Goal: Navigation & Orientation: Find specific page/section

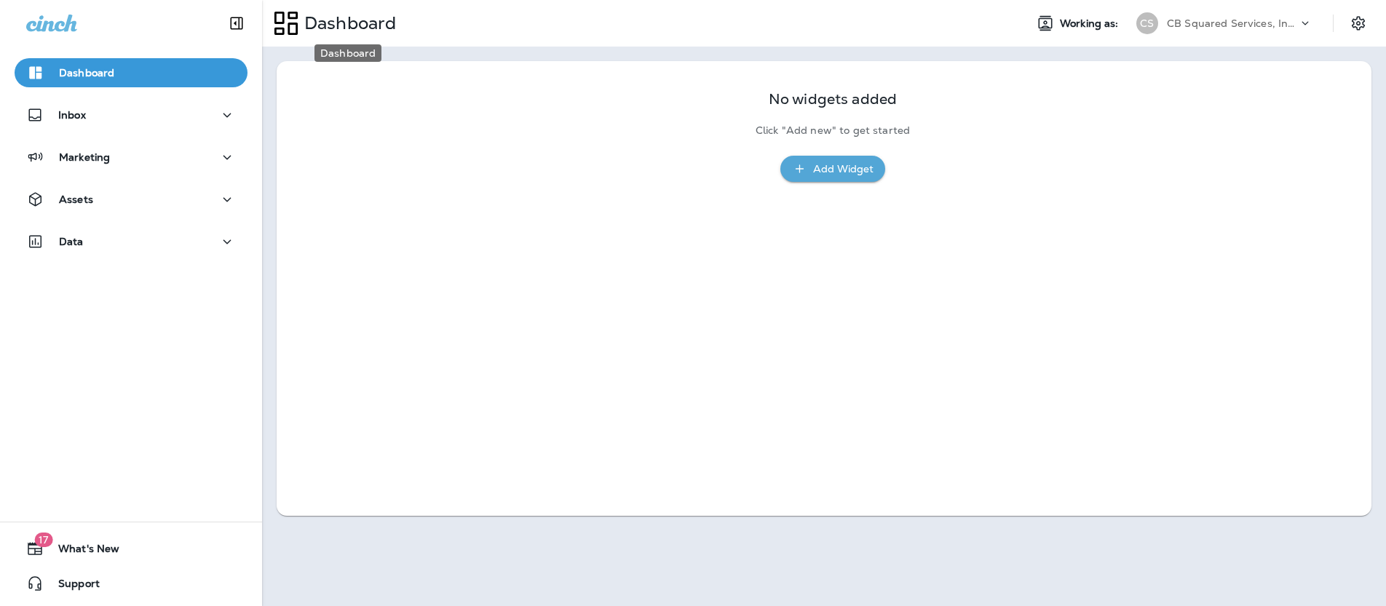
click at [351, 23] on p "Dashboard" at bounding box center [347, 23] width 98 height 22
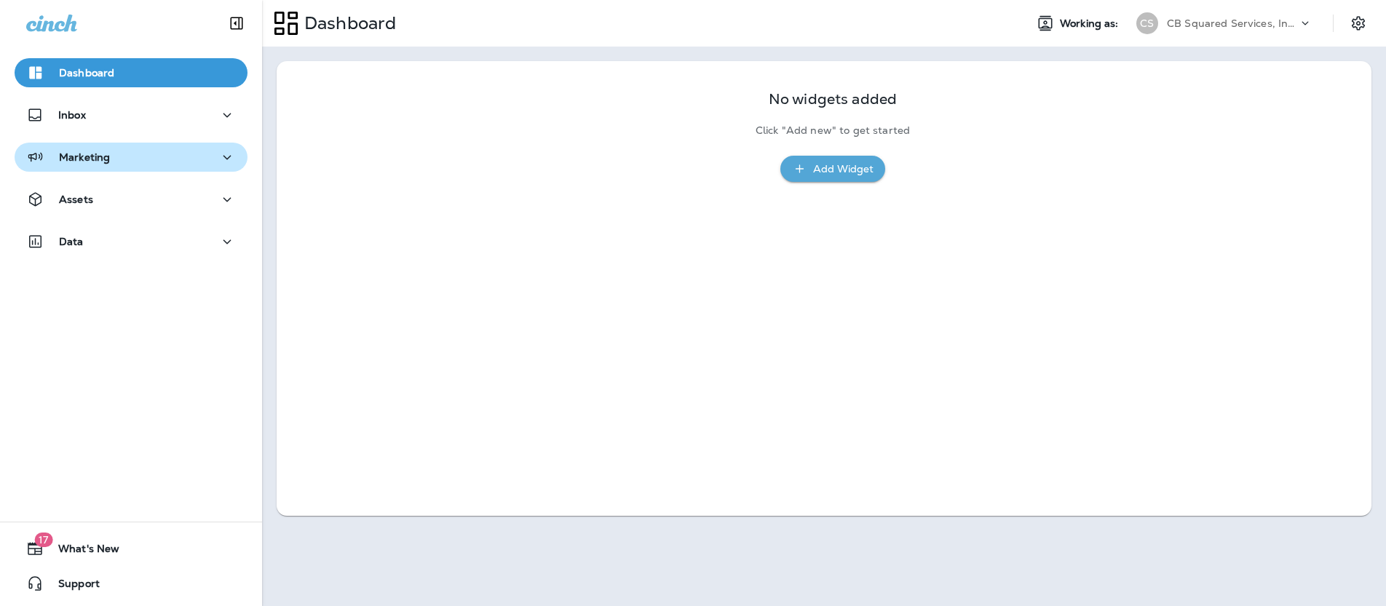
click at [86, 155] on p "Marketing" at bounding box center [84, 157] width 51 height 12
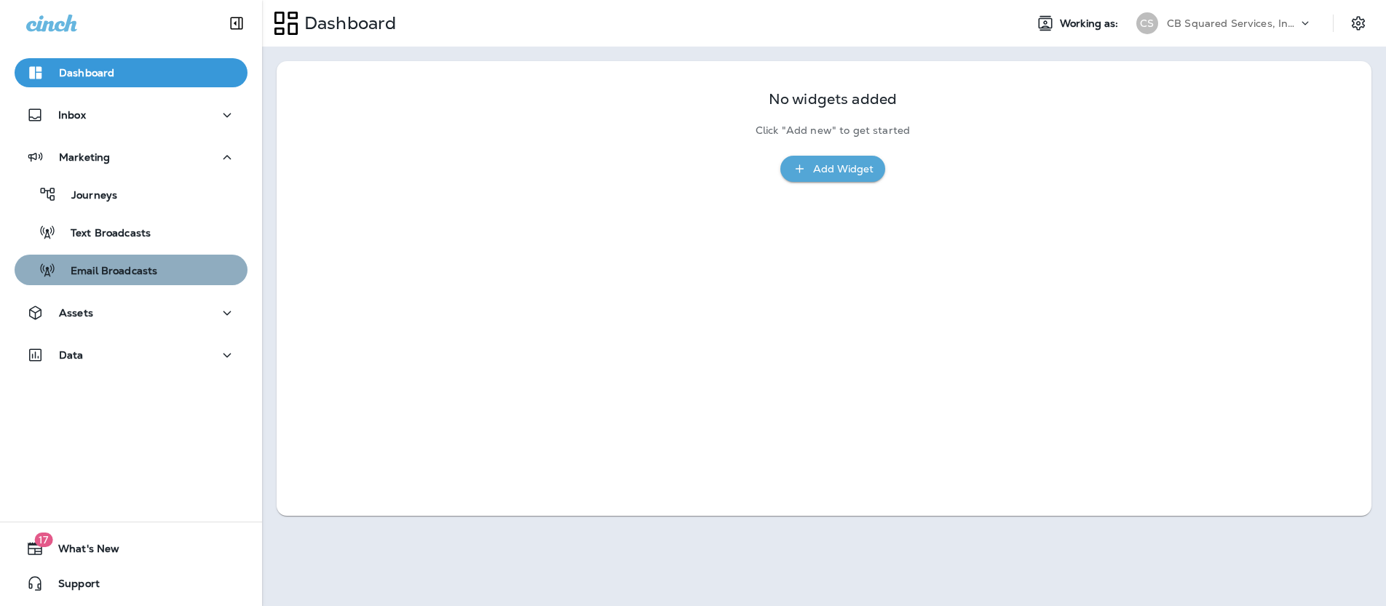
click at [81, 271] on p "Email Broadcasts" at bounding box center [106, 272] width 101 height 14
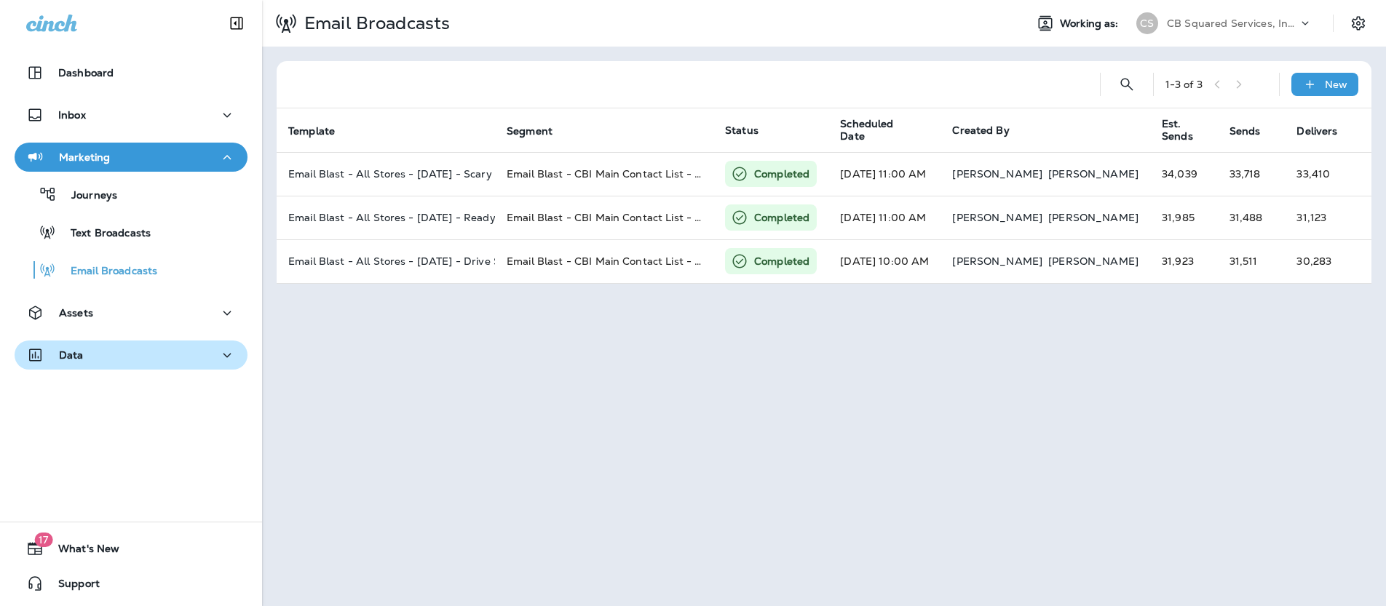
click at [88, 352] on div "Data" at bounding box center [131, 356] width 210 height 18
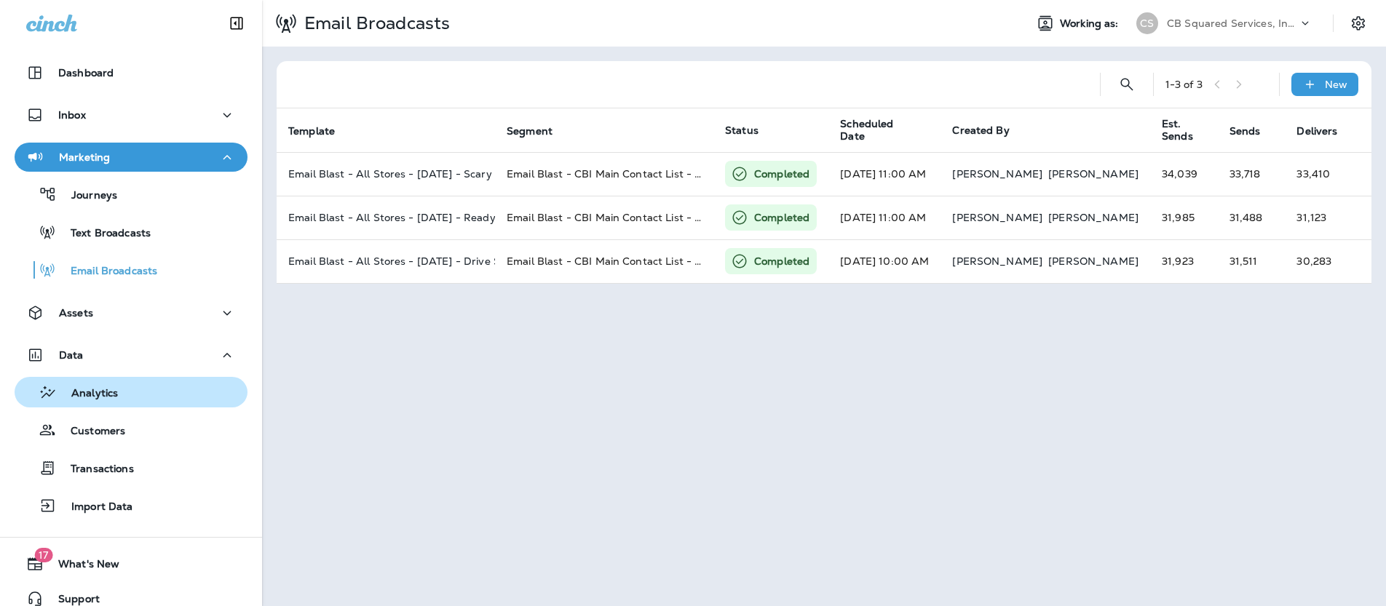
click at [86, 399] on p "Analytics" at bounding box center [87, 394] width 61 height 14
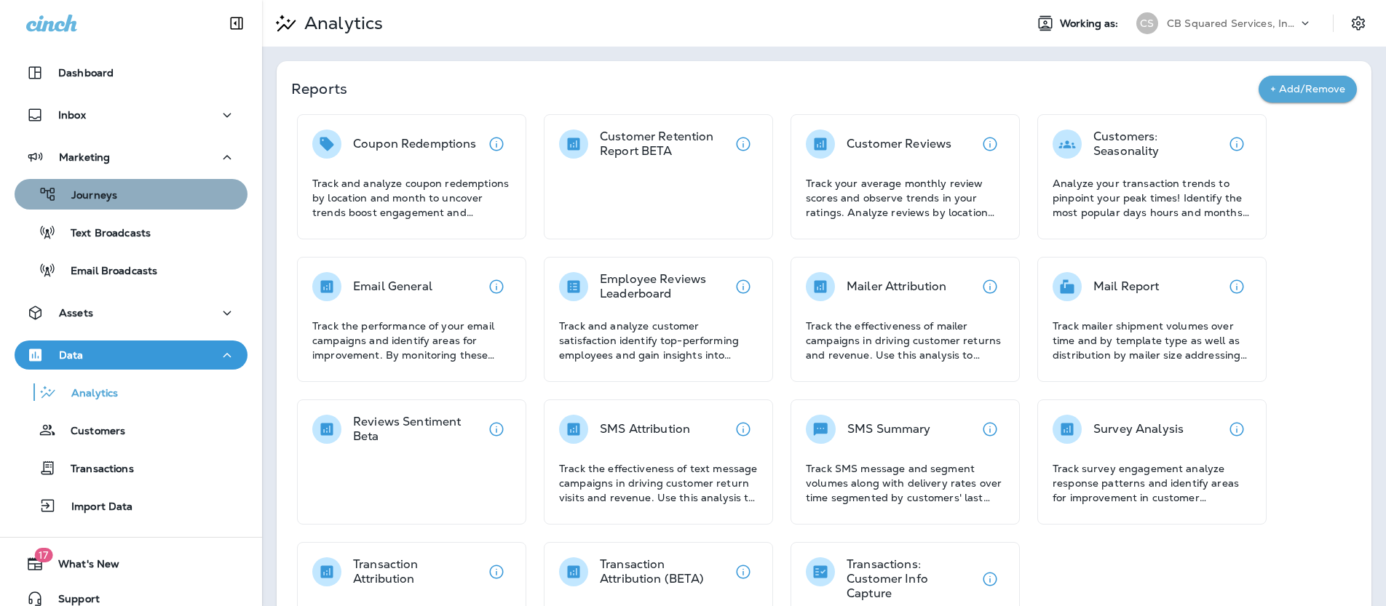
click at [89, 194] on p "Journeys" at bounding box center [87, 196] width 60 height 14
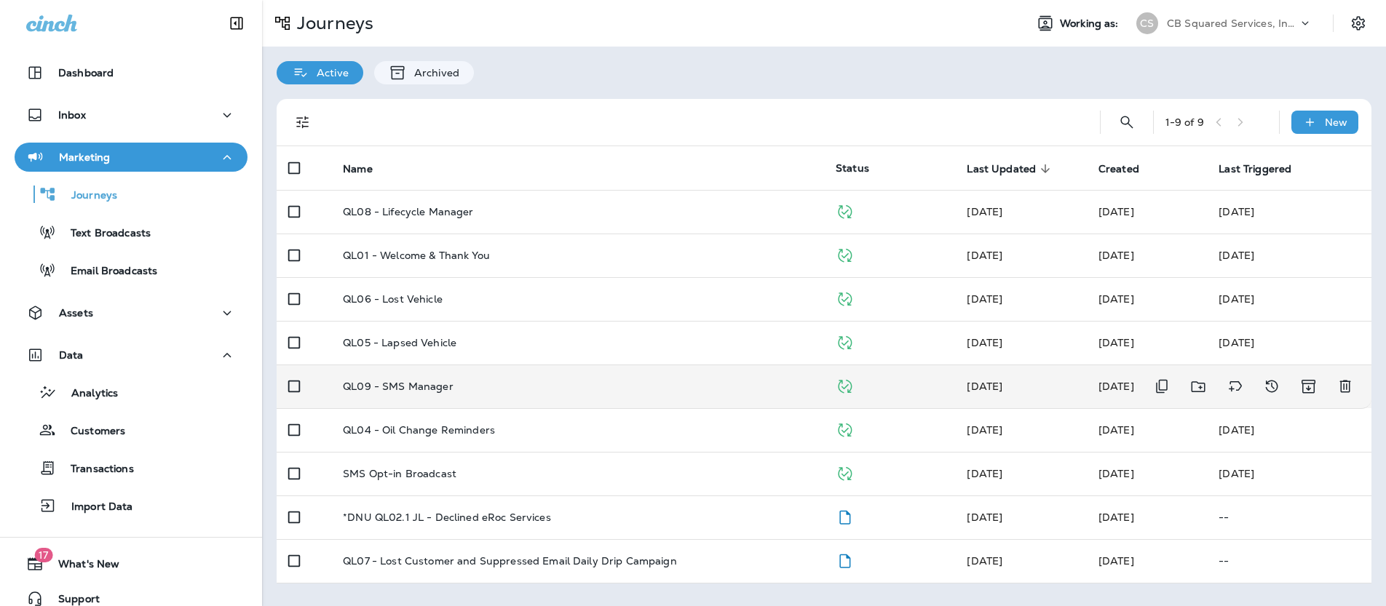
click at [438, 389] on p "QL09 - SMS Manager" at bounding box center [398, 387] width 111 height 12
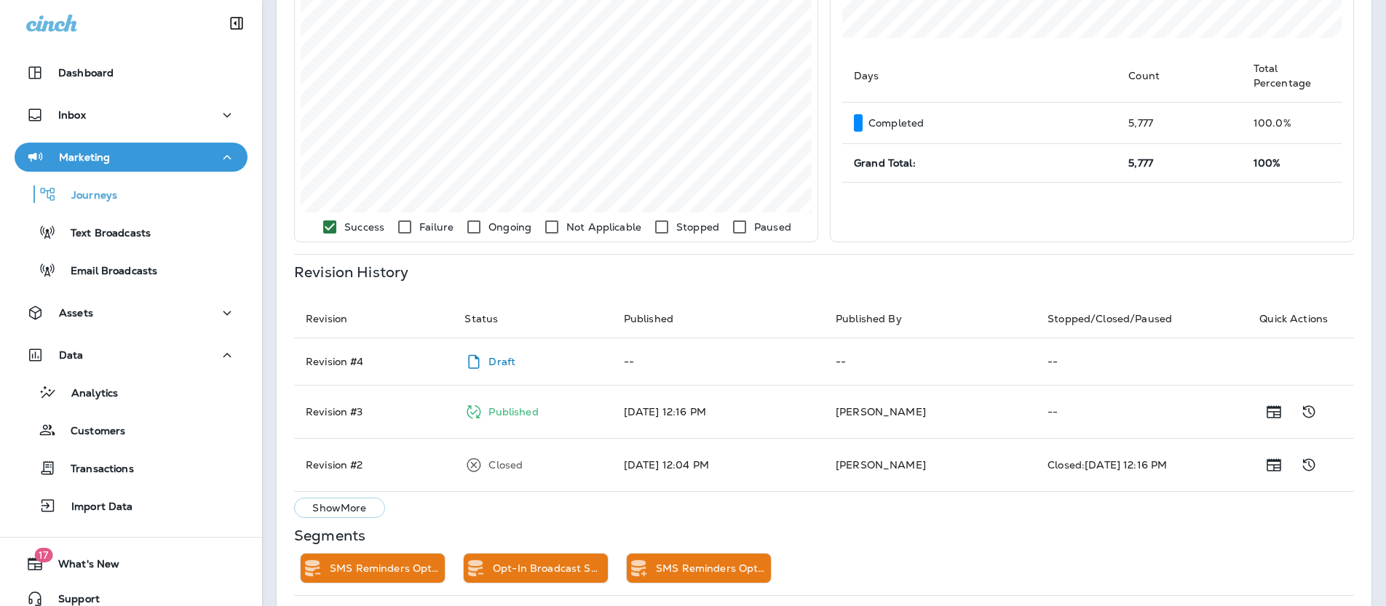
scroll to position [431, 0]
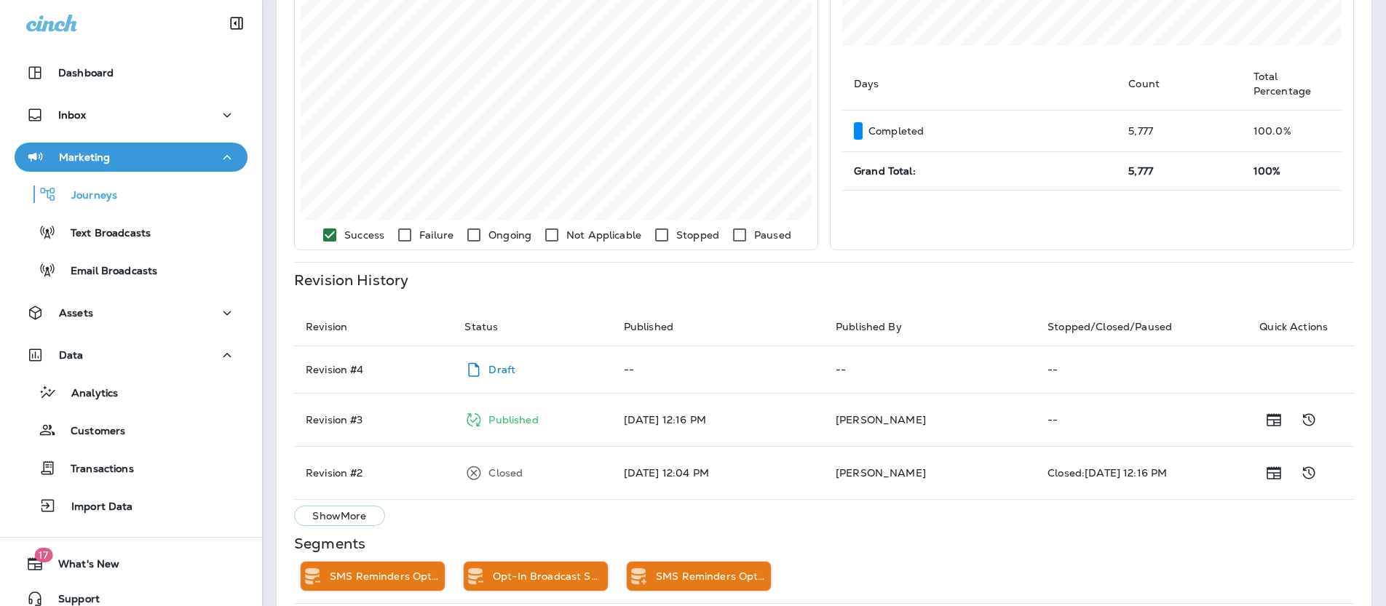
click at [499, 370] on p "Draft" at bounding box center [501, 370] width 27 height 12
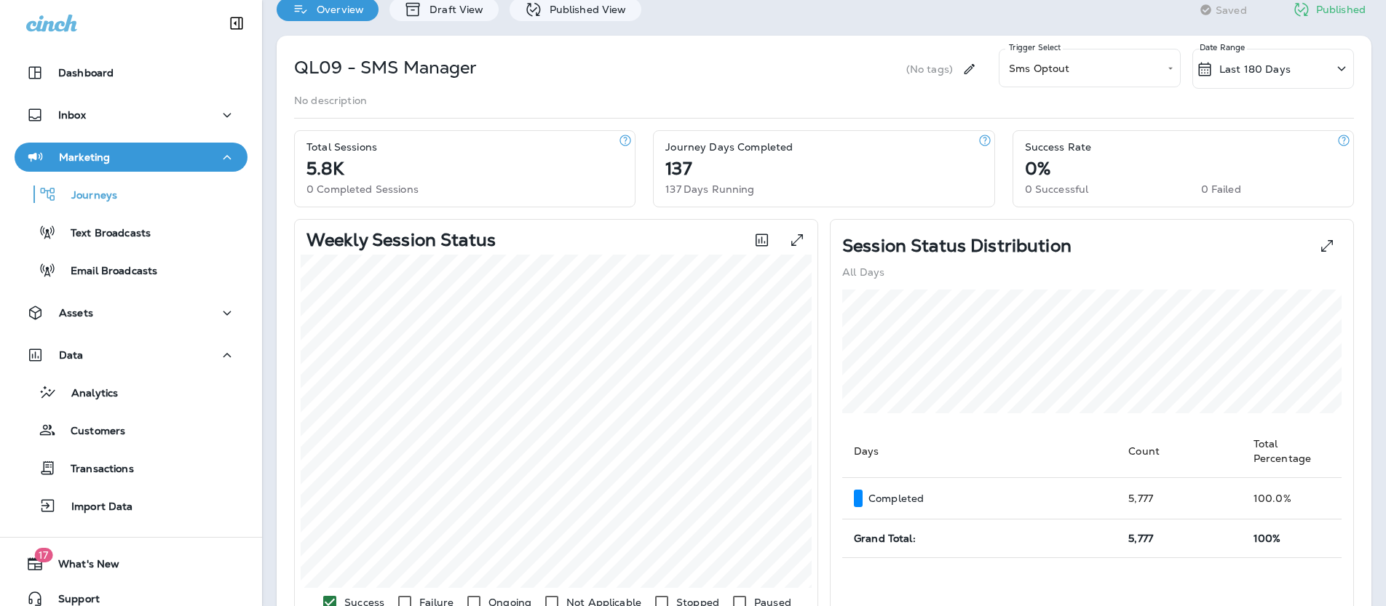
scroll to position [0, 0]
